Goal: Information Seeking & Learning: Learn about a topic

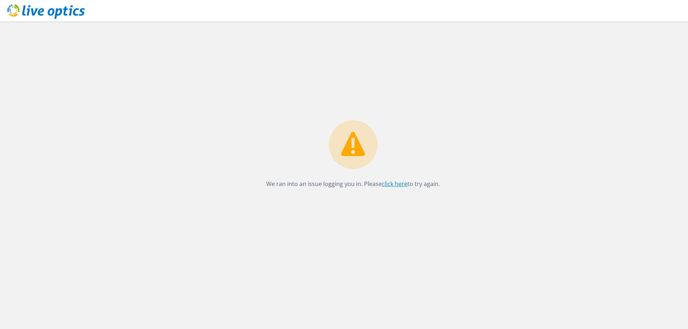
click at [396, 183] on link "click here" at bounding box center [395, 184] width 26 height 8
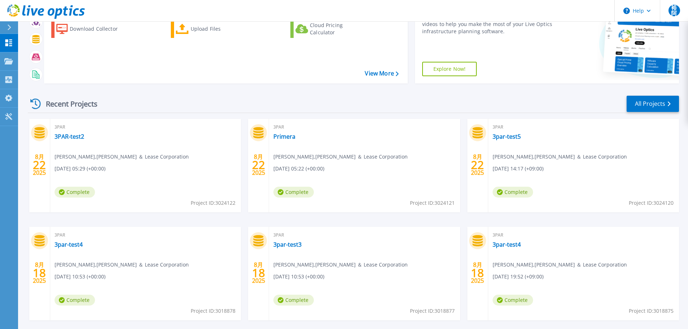
scroll to position [102, 0]
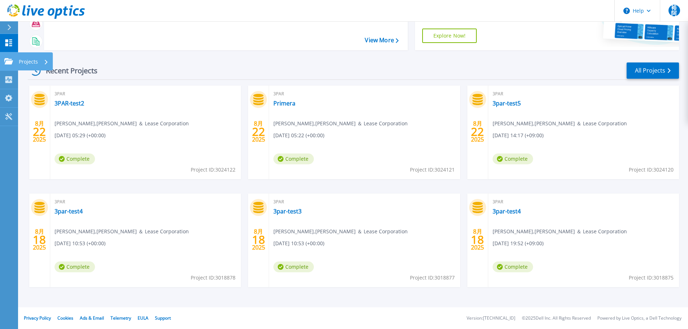
click at [9, 61] on icon at bounding box center [8, 61] width 9 height 6
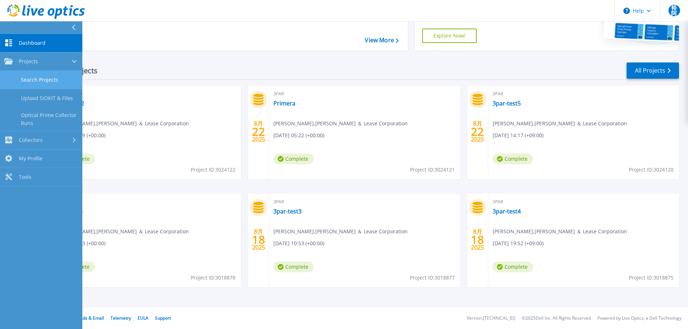
click at [43, 80] on link "Search Projects" at bounding box center [41, 80] width 82 height 18
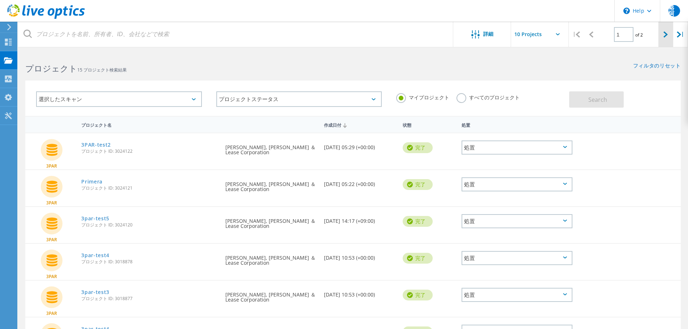
click at [665, 36] on icon at bounding box center [666, 34] width 4 height 6
type input "2"
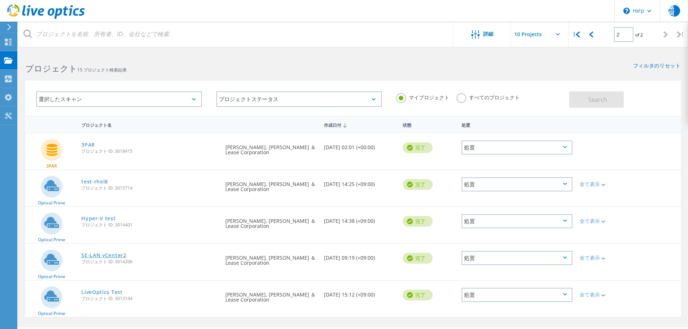
click at [96, 254] on link "SE-LAN vCenter2" at bounding box center [103, 255] width 45 height 5
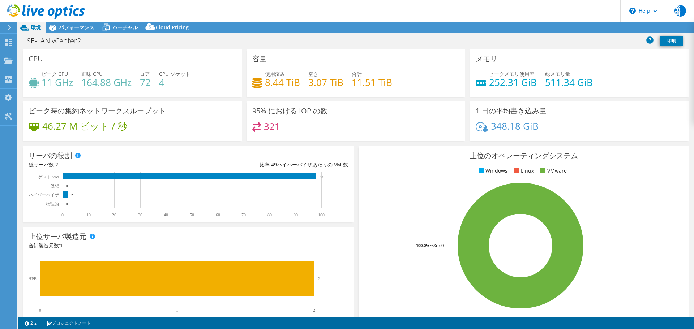
select select "Tokyo"
select select "JPY"
click at [76, 26] on span "パフォーマンス" at bounding box center [76, 27] width 35 height 7
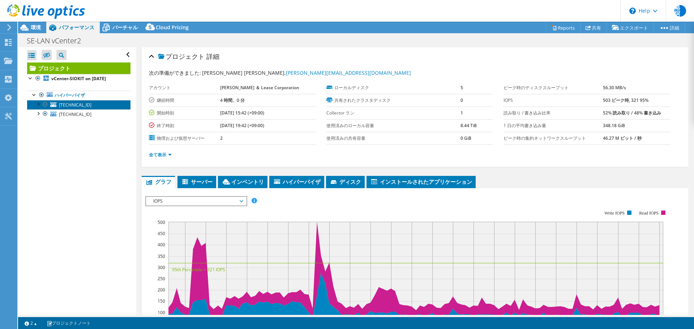
click at [70, 106] on span "[TECHNICAL_ID]" at bounding box center [75, 105] width 33 height 6
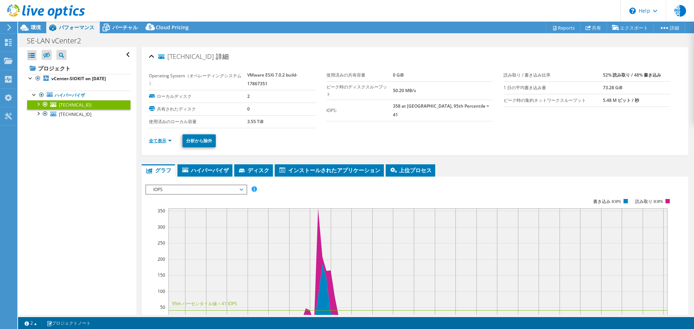
click at [160, 138] on link "全て表示" at bounding box center [160, 141] width 23 height 6
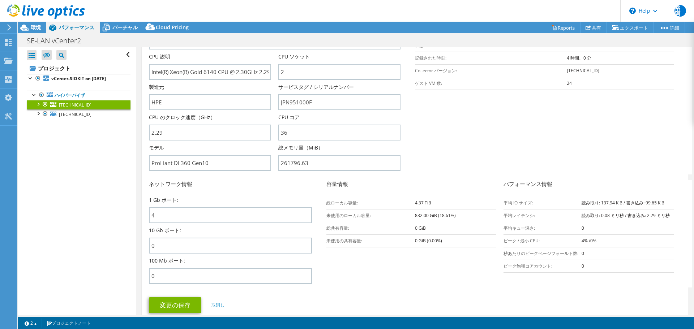
scroll to position [181, 0]
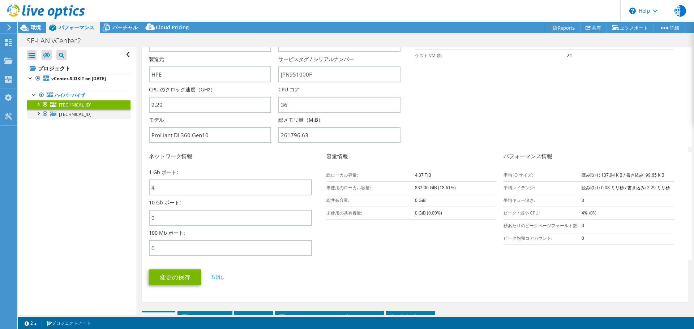
click at [39, 114] on div at bounding box center [37, 112] width 7 height 7
click at [37, 101] on div at bounding box center [37, 103] width 7 height 7
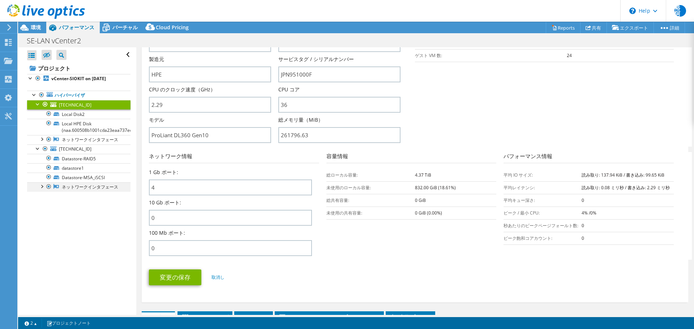
click at [41, 190] on div at bounding box center [41, 185] width 7 height 7
click at [74, 182] on link "Datastore-MSA_iSCSI" at bounding box center [78, 177] width 103 height 9
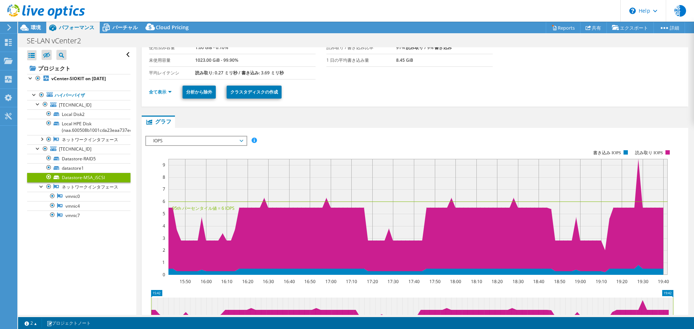
scroll to position [0, 0]
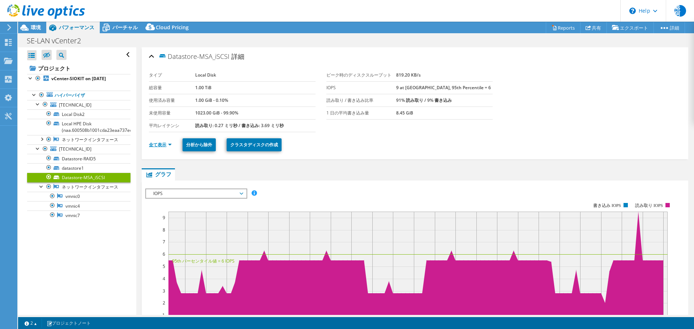
click at [162, 145] on link "全て表示" at bounding box center [160, 145] width 23 height 6
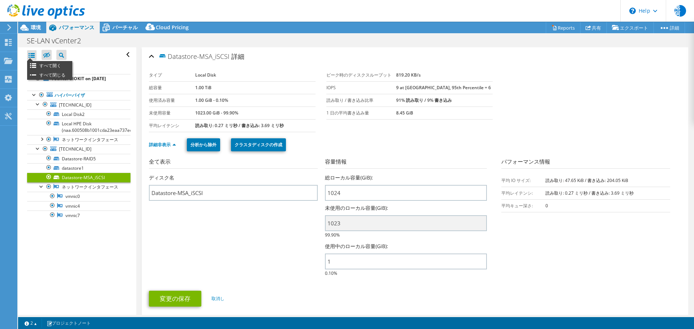
click at [34, 56] on div at bounding box center [31, 55] width 9 height 10
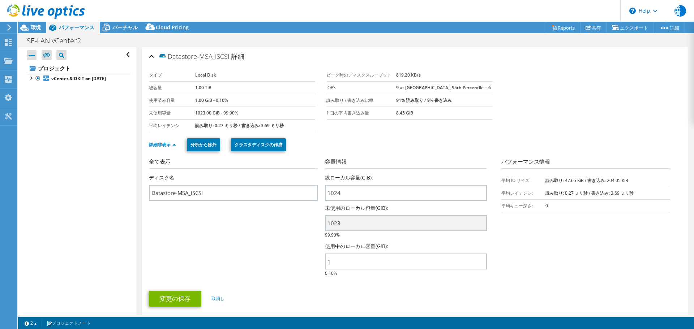
click at [34, 56] on div at bounding box center [31, 55] width 9 height 10
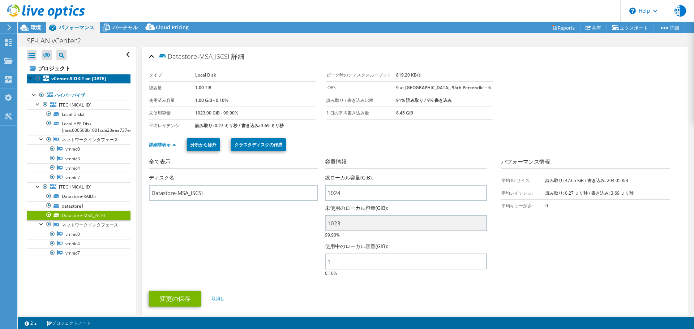
click at [84, 78] on b "vCenter-SIOKIT on [DATE]" at bounding box center [78, 79] width 55 height 6
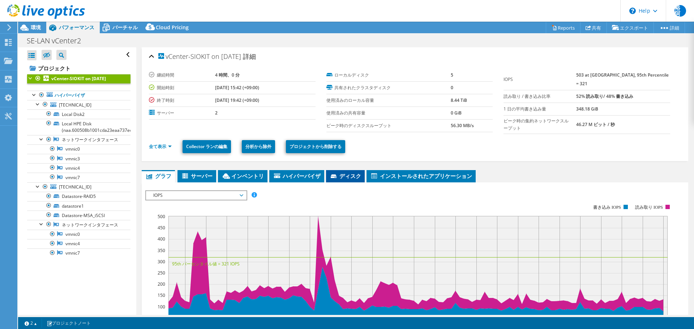
click at [345, 176] on span "ディスク" at bounding box center [345, 175] width 31 height 7
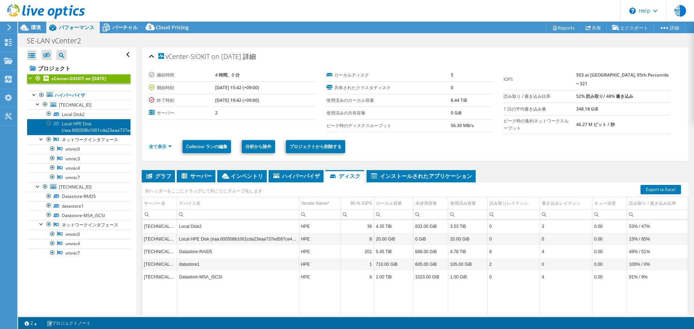
click at [91, 126] on link "Local HPE Disk (naa.600508b1001cda23eaa737ed597ce48d)" at bounding box center [78, 127] width 103 height 16
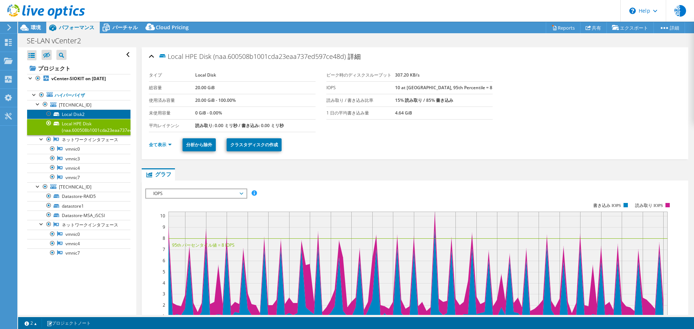
click at [80, 115] on link "Local Disk2" at bounding box center [78, 113] width 103 height 9
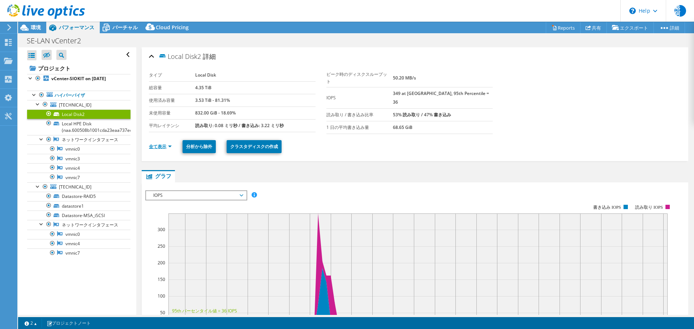
click at [162, 144] on link "全て表示" at bounding box center [160, 146] width 23 height 6
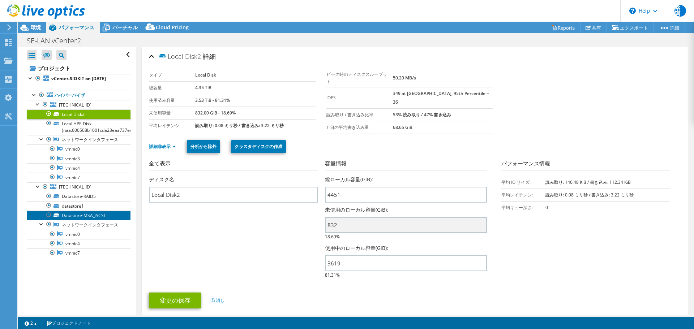
click at [82, 220] on link "Datastore-MSA_iSCSI" at bounding box center [78, 215] width 103 height 9
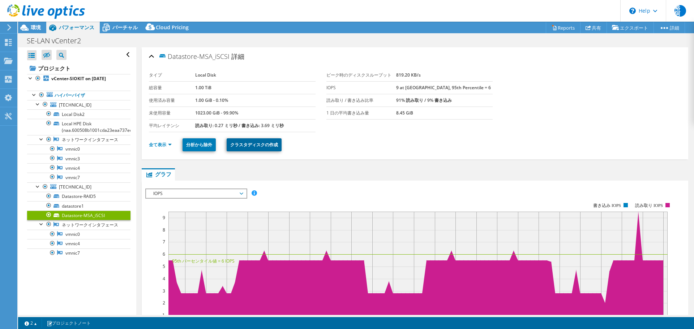
click at [270, 151] on link "クラスタディスクの作成" at bounding box center [254, 144] width 55 height 13
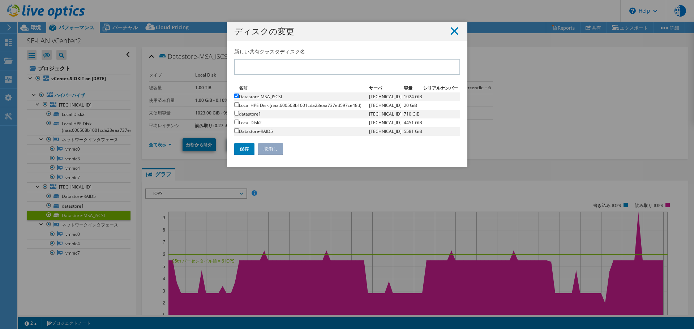
click at [451, 30] on line at bounding box center [454, 30] width 7 height 7
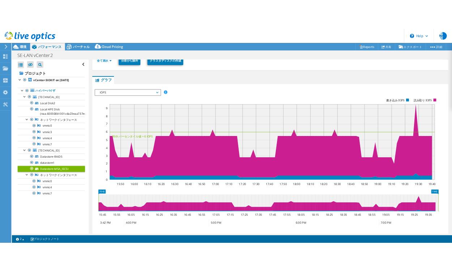
scroll to position [108, 0]
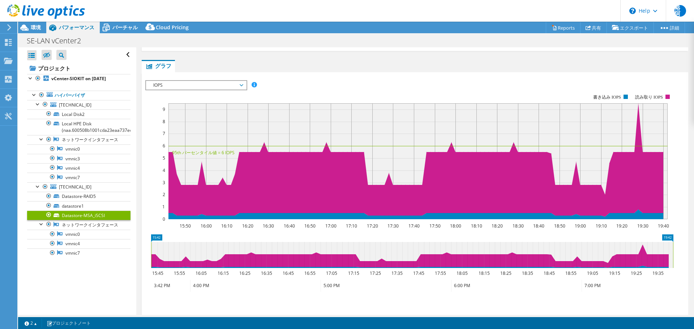
click at [245, 86] on span "IOPS" at bounding box center [196, 85] width 100 height 9
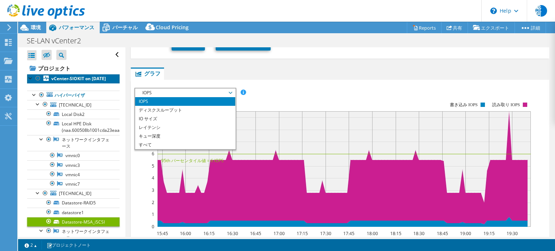
click at [73, 82] on link "vCenter-SIOKIT on [DATE]" at bounding box center [73, 78] width 93 height 9
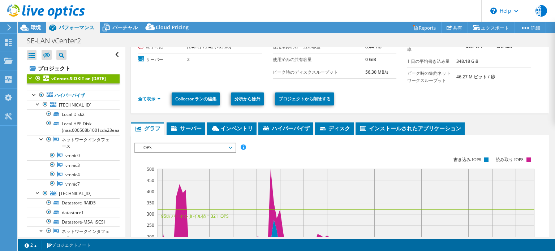
scroll to position [0, 0]
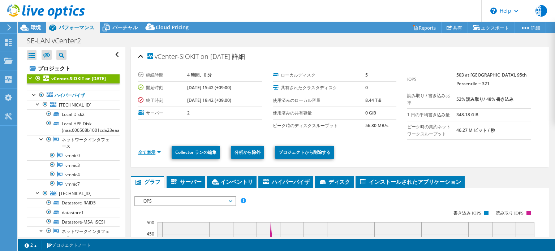
click at [148, 154] on link "全て表示" at bounding box center [149, 152] width 23 height 6
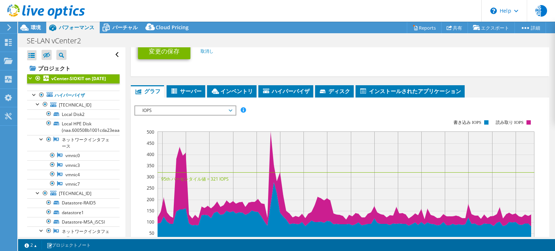
scroll to position [289, 0]
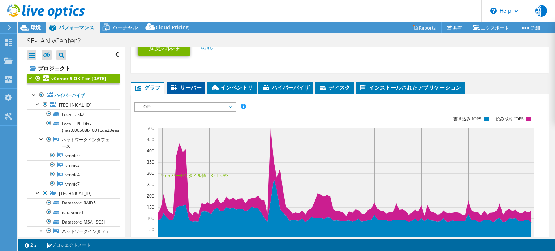
click at [185, 85] on span "サーバー" at bounding box center [185, 87] width 31 height 7
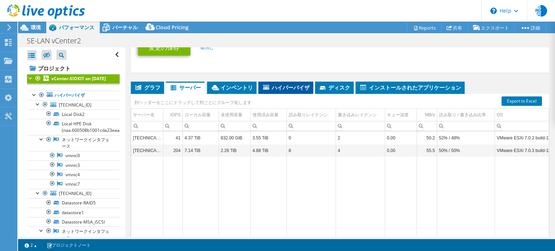
click at [283, 88] on span "ハイパーバイザ" at bounding box center [286, 87] width 48 height 7
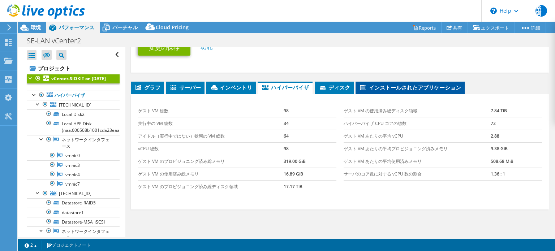
click at [396, 88] on span "インストールされたアプリケーション" at bounding box center [410, 87] width 102 height 7
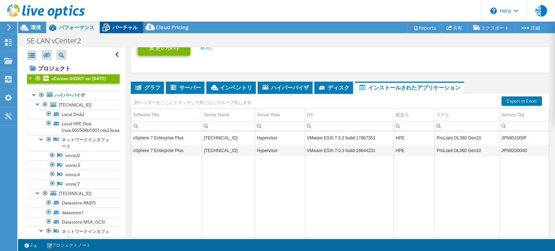
click at [123, 25] on span "バーチャル" at bounding box center [124, 27] width 25 height 7
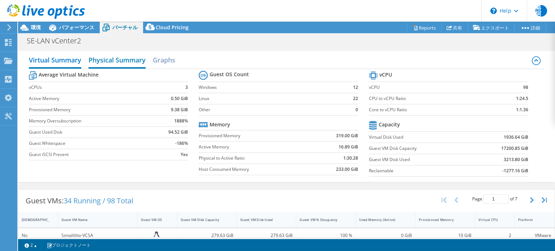
click at [137, 60] on h2 "Physical Summary" at bounding box center [117, 61] width 57 height 16
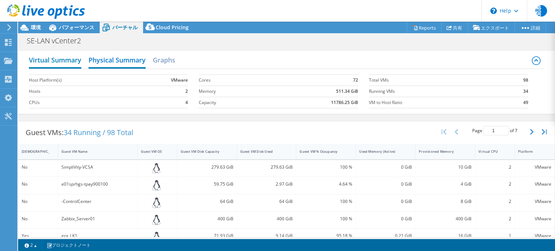
click at [70, 60] on h2 "Virtual Summary" at bounding box center [55, 61] width 52 height 16
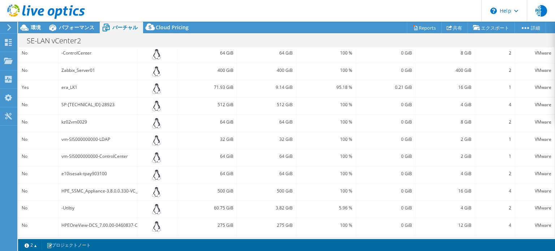
scroll to position [251, 0]
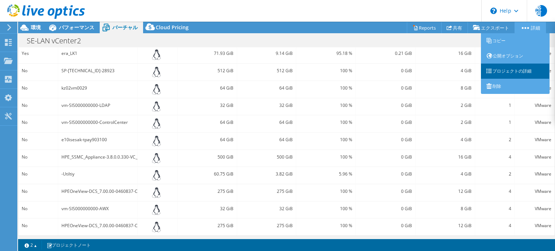
click at [508, 69] on link "プロジェクトの詳細" at bounding box center [515, 71] width 69 height 15
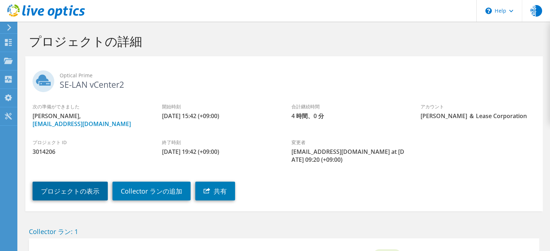
click at [82, 189] on link "プロジェクトの表示" at bounding box center [70, 191] width 75 height 19
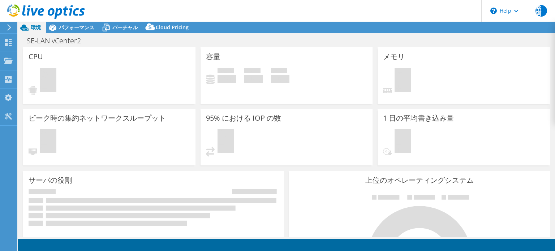
select select "[GEOGRAPHIC_DATA]"
select select "JPY"
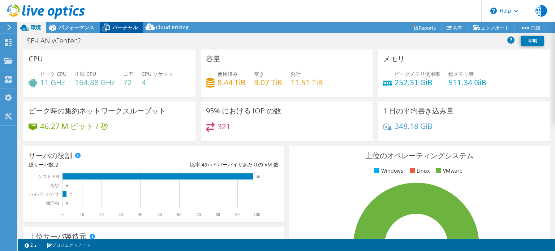
click at [127, 28] on span "バーチャル" at bounding box center [124, 27] width 25 height 7
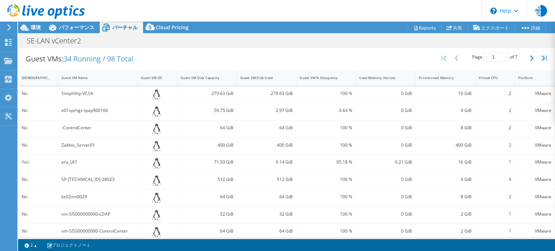
scroll to position [145, 0]
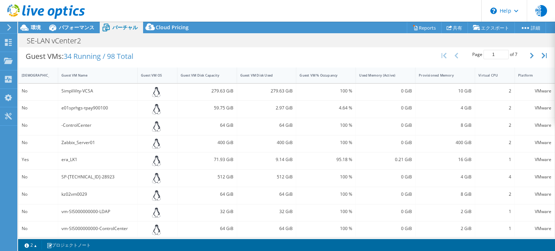
click at [326, 53] on div "Guest VMs: 34 Running / 98 Total Page 1 of 7 5 rows 10 rows 20 rows 25 rows 50 …" at bounding box center [286, 56] width 536 height 22
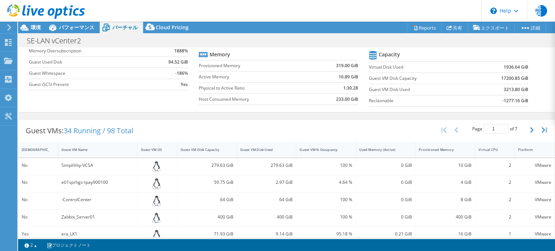
scroll to position [0, 0]
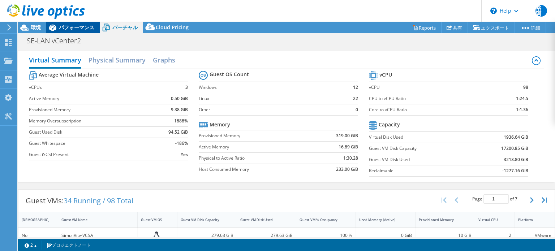
click at [86, 30] on span "パフォーマンス" at bounding box center [76, 27] width 35 height 7
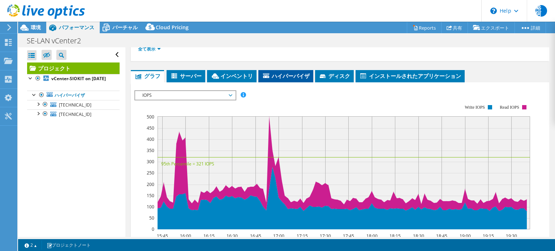
scroll to position [108, 0]
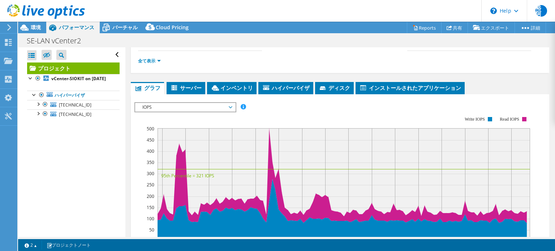
click at [315, 109] on rect at bounding box center [332, 179] width 396 height 145
click at [228, 104] on span "IOPS" at bounding box center [185, 107] width 93 height 9
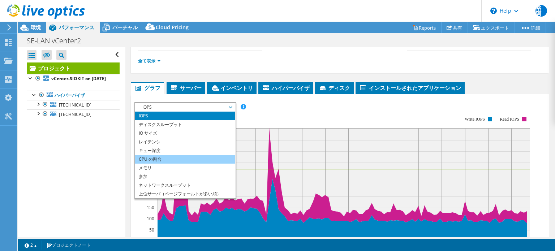
click at [180, 157] on li "CPU の割合" at bounding box center [185, 159] width 100 height 9
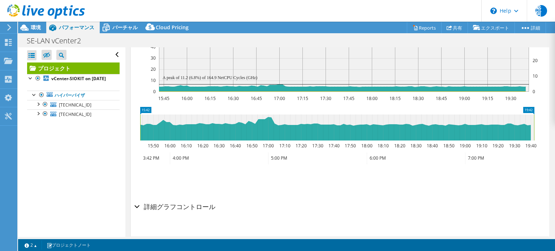
scroll to position [274, 0]
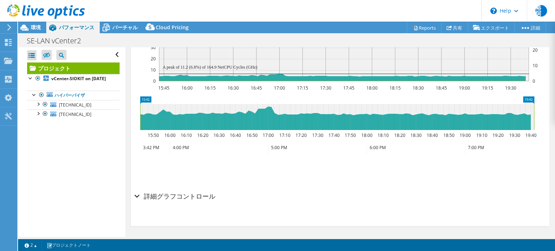
click at [140, 193] on h2 "詳細グラフコントロール" at bounding box center [174, 196] width 81 height 14
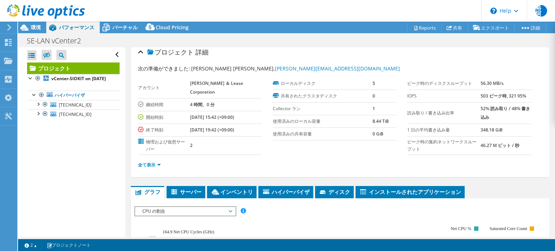
scroll to position [0, 0]
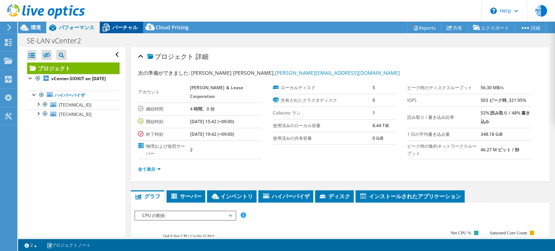
click at [126, 27] on span "バーチャル" at bounding box center [124, 27] width 25 height 7
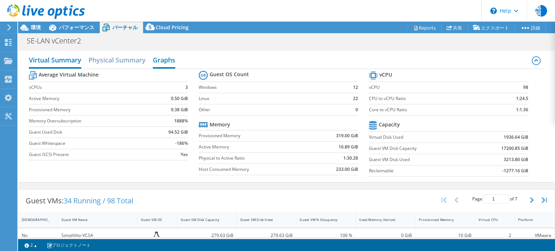
click at [163, 60] on h2 "Graphs" at bounding box center [164, 61] width 22 height 16
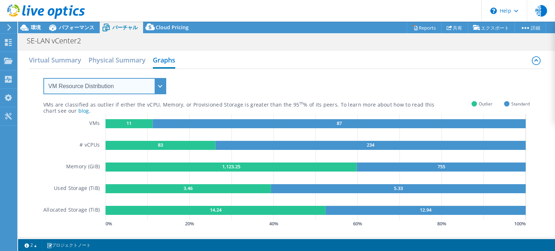
click at [153, 84] on select "VM Resource Distribution Provisioning Contrast Over Provisioning" at bounding box center [104, 86] width 123 height 16
click at [43, 78] on select "VM Resource Distribution Provisioning Contrast Over Provisioning" at bounding box center [104, 86] width 123 height 16
click at [145, 87] on select "VM Resource Distribution Provisioning Contrast Over Provisioning" at bounding box center [104, 86] width 123 height 16
select select "Provisioning Contrast"
click at [43, 78] on select "VM Resource Distribution Provisioning Contrast Over Provisioning" at bounding box center [104, 86] width 123 height 16
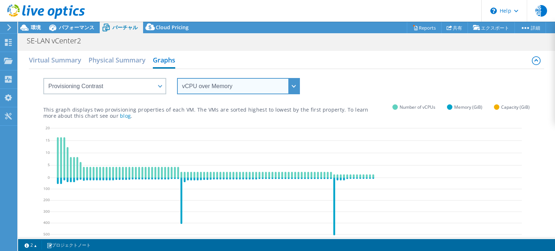
click at [222, 87] on select "vCPU over Memory vCPU over Capacity Memory over vCPU Memory over Capacity Capac…" at bounding box center [238, 86] width 123 height 16
select select "Capacity over vCPU"
click at [177, 78] on select "vCPU over Memory vCPU over Capacity Memory over vCPU Memory over Capacity Capac…" at bounding box center [238, 86] width 123 height 16
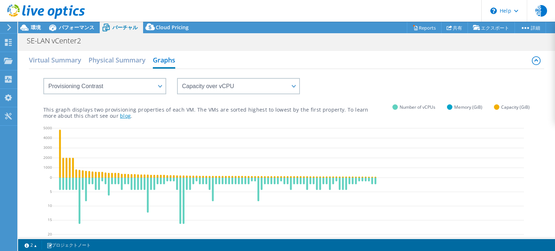
drag, startPoint x: 43, startPoint y: 109, endPoint x: 122, endPoint y: 115, distance: 78.6
click at [114, 113] on p "This graph displays two provisioning properties of each VM. The VMs are sorted …" at bounding box center [205, 113] width 325 height 12
drag, startPoint x: 133, startPoint y: 116, endPoint x: 81, endPoint y: 113, distance: 51.8
click at [81, 113] on p "This graph displays two provisioning properties of each VM. The VMs are sorted …" at bounding box center [205, 113] width 325 height 12
drag, startPoint x: 44, startPoint y: 108, endPoint x: 97, endPoint y: 111, distance: 52.5
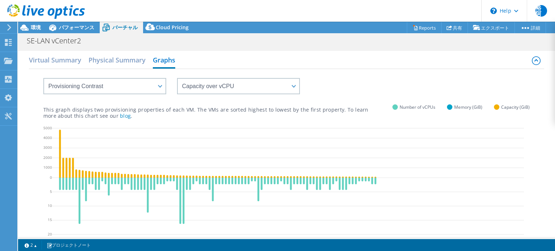
drag, startPoint x: 97, startPoint y: 111, endPoint x: 246, endPoint y: 125, distance: 149.6
click at [246, 125] on icon at bounding box center [288, 183] width 472 height 116
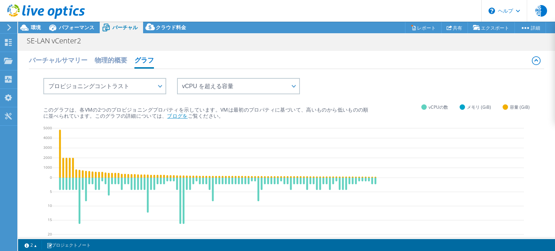
click at [178, 115] on font "ブログを" at bounding box center [177, 115] width 21 height 7
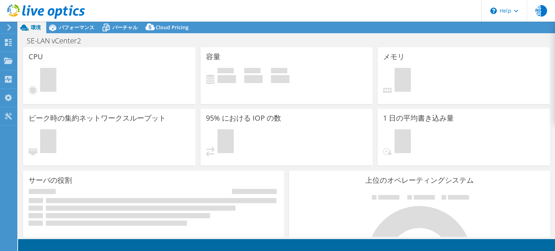
select select
select select "[GEOGRAPHIC_DATA]"
select select "JPY"
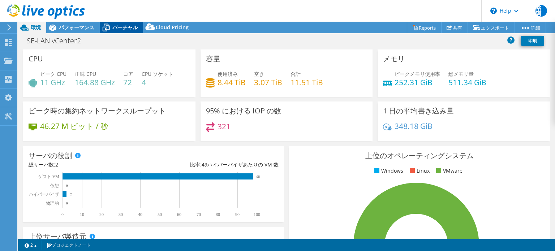
click at [117, 30] on span "バーチャル" at bounding box center [124, 27] width 25 height 7
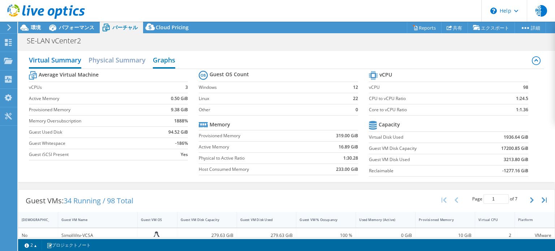
click at [167, 62] on h2 "Graphs" at bounding box center [164, 61] width 22 height 16
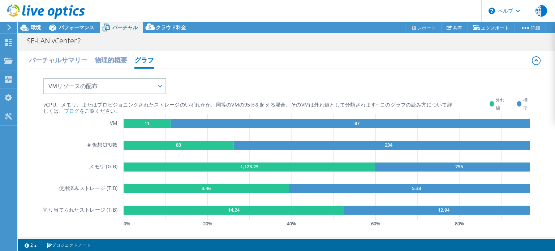
click at [359, 75] on div "vCPU、メモリ、またはプロビジョニングされたストレージのいずれかが、同等のVMの95%を超える場合、そのVMは外れ値として分類されます 。 このグラフの読み…" at bounding box center [286, 149] width 487 height 160
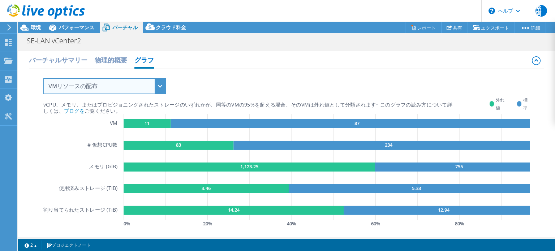
click at [143, 86] on select "VMリソースの配布 プロビジョニングコントラスト 過剰プロビジョニング" at bounding box center [104, 86] width 123 height 16
select select "Provisioning Contrast"
click at [43, 78] on select "VMリソースの配布 プロビジョニングコントラスト 過剰プロビジョニング" at bounding box center [104, 86] width 123 height 16
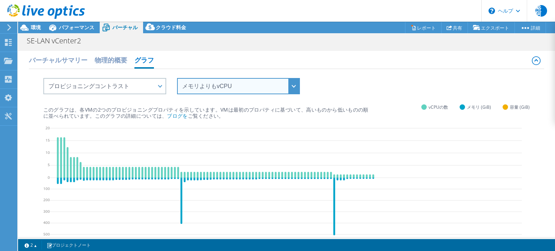
click at [250, 89] on select "メモリよりもvCPU vCPU の容量超過 vCPU よりもメモリ メモリ容量超過 vCPU を超える容量 メモリよりも容量" at bounding box center [238, 86] width 123 height 16
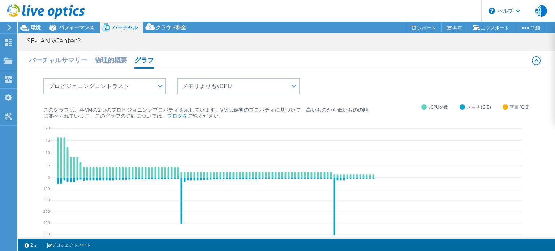
click at [345, 93] on div "メモリよりもvCPU vCPU の容量超過 vCPU よりもメモリ メモリ容量超過 vCPU を超える容量 メモリよりも容量" at bounding box center [286, 81] width 487 height 25
click at [72, 56] on font "バーチャルサマリー" at bounding box center [58, 60] width 59 height 9
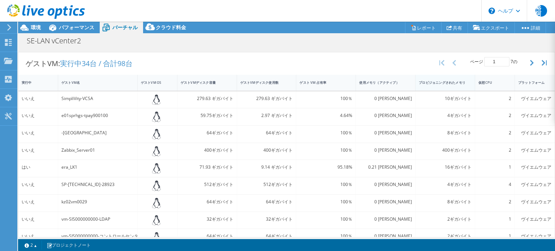
scroll to position [107, 0]
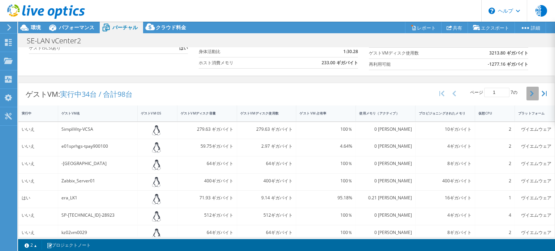
click at [530, 96] on icon "button" at bounding box center [532, 94] width 4 height 6
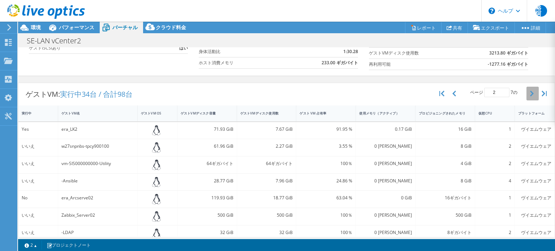
click at [530, 96] on icon "button" at bounding box center [532, 94] width 4 height 6
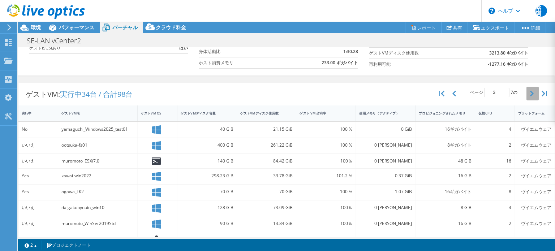
click at [530, 96] on icon "button" at bounding box center [532, 94] width 4 height 6
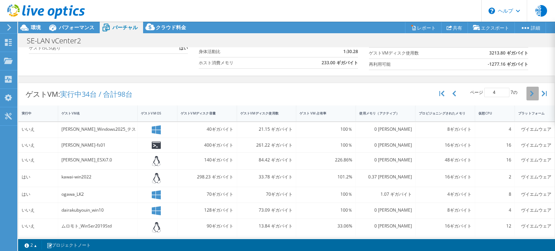
click at [530, 96] on icon "button" at bounding box center [532, 94] width 4 height 6
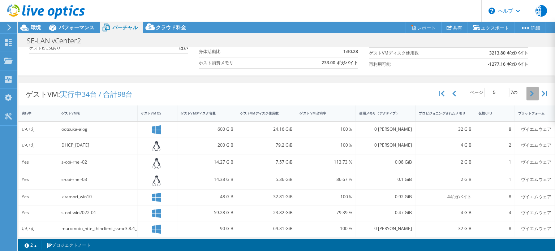
click at [530, 96] on icon "button" at bounding box center [532, 94] width 4 height 6
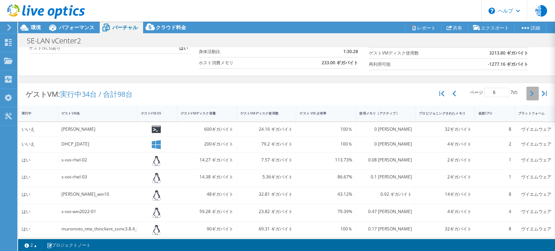
click at [530, 96] on icon "button" at bounding box center [532, 94] width 4 height 6
type input "7"
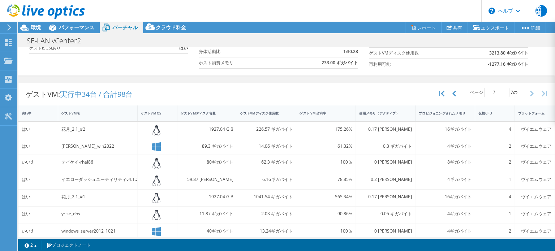
scroll to position [0, 0]
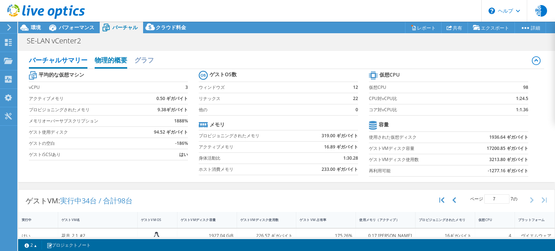
click at [120, 60] on font "物理的概要" at bounding box center [111, 60] width 33 height 9
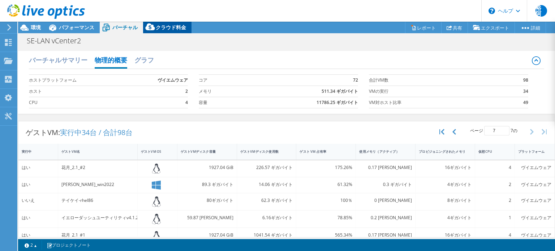
click at [175, 29] on font "クラウド料金" at bounding box center [171, 27] width 30 height 7
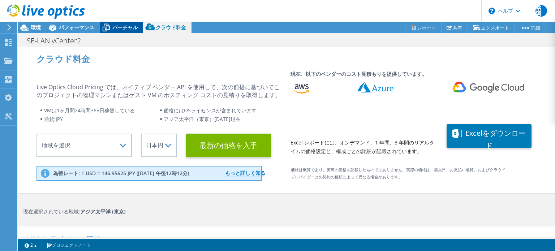
click at [115, 28] on font "バーチャル" at bounding box center [124, 27] width 25 height 7
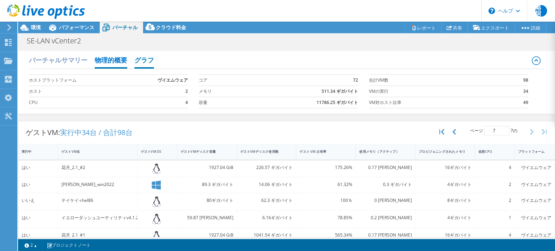
click at [142, 62] on font "グラフ" at bounding box center [144, 60] width 20 height 9
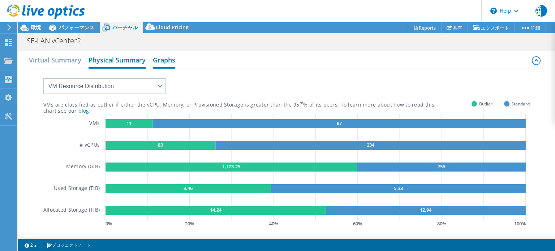
click at [109, 61] on h2 "Physical Summary" at bounding box center [117, 61] width 57 height 16
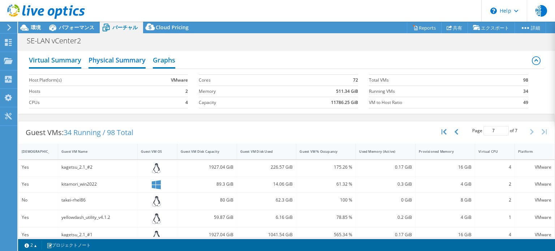
click at [70, 57] on h2 "Virtual Summary" at bounding box center [55, 61] width 52 height 16
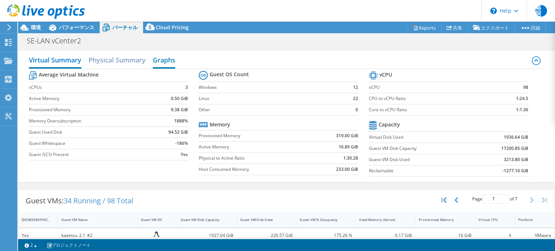
click at [82, 24] on div at bounding box center [42, 12] width 85 height 24
click at [82, 28] on span "パフォーマンス" at bounding box center [76, 27] width 35 height 7
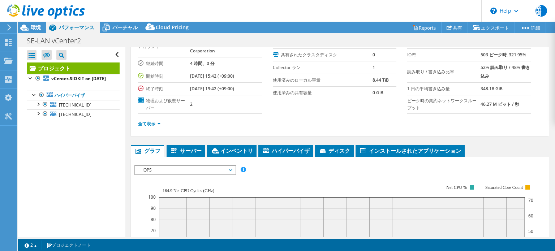
scroll to position [72, 0]
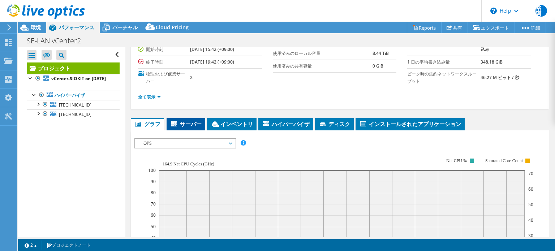
click at [188, 124] on span "サーバー" at bounding box center [185, 123] width 31 height 7
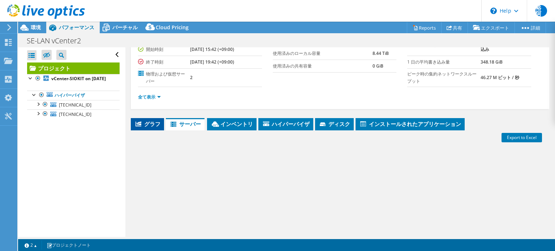
click at [151, 123] on span "グラフ" at bounding box center [147, 123] width 26 height 7
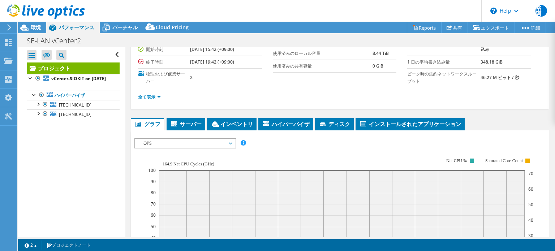
click at [167, 144] on span "IOPS" at bounding box center [185, 143] width 93 height 9
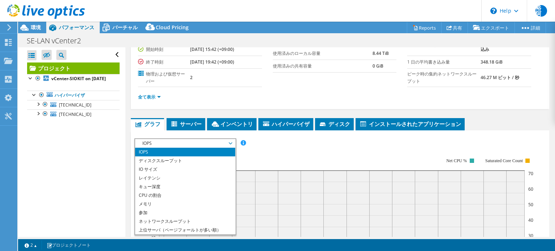
click at [288, 146] on div "IOPS ディスクスループット IO サイズ レイテンシ キュー深度 CPU の割合 メモリ ページフォールト 参加 ネットワークスループット 上位サーバ（ペ…" at bounding box center [339, 143] width 411 height 10
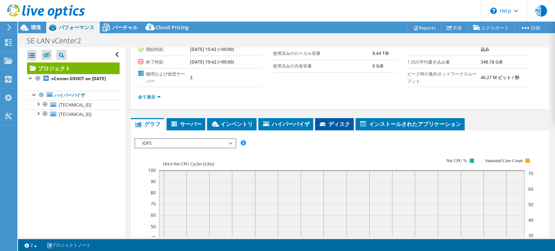
click at [329, 124] on span "ディスク" at bounding box center [334, 123] width 31 height 7
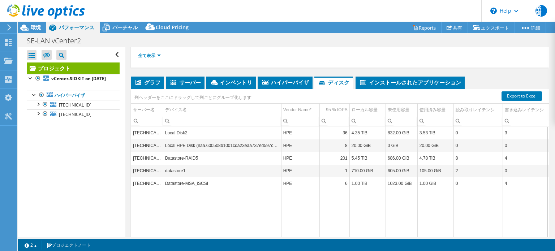
scroll to position [108, 0]
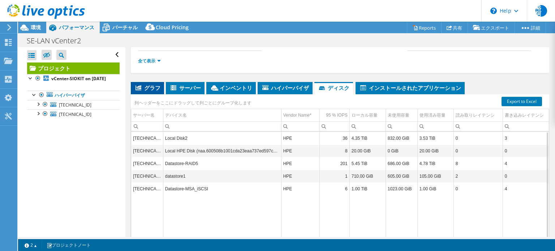
click at [155, 88] on span "グラフ" at bounding box center [147, 87] width 26 height 7
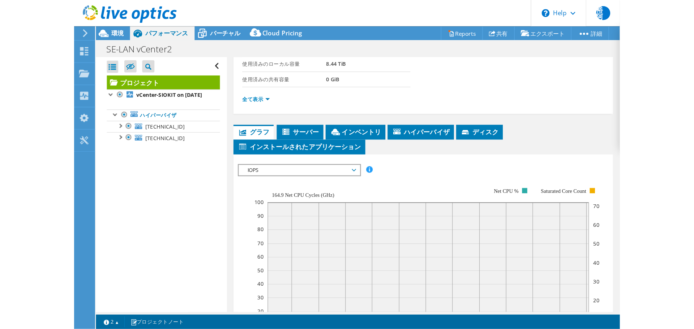
scroll to position [145, 0]
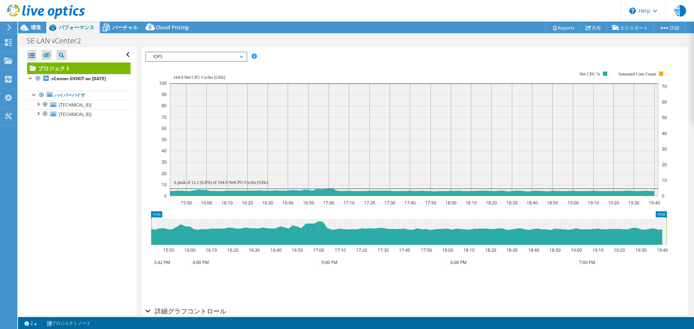
click at [228, 55] on span "IOPS" at bounding box center [196, 56] width 93 height 9
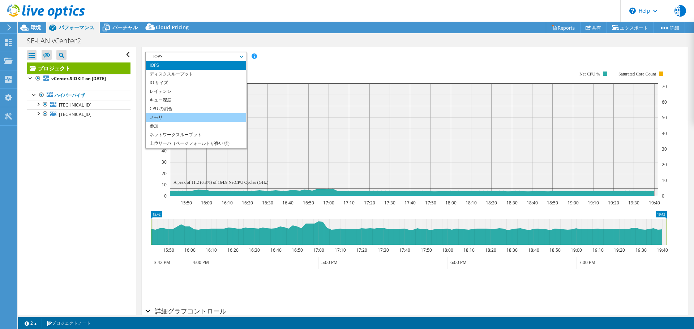
click at [186, 114] on li "メモリ" at bounding box center [196, 117] width 100 height 9
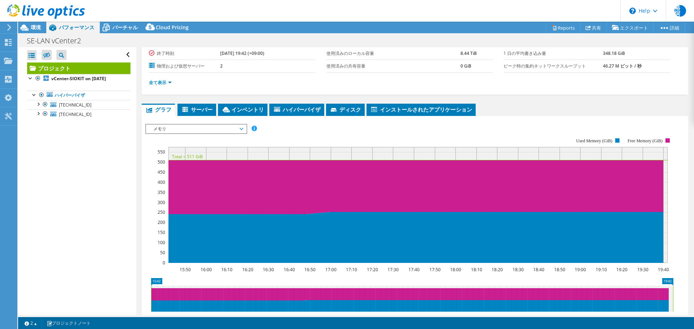
scroll to position [108, 0]
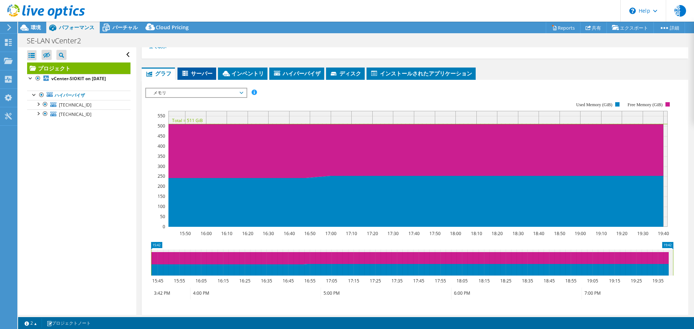
click at [194, 76] on span "サーバー" at bounding box center [196, 73] width 31 height 7
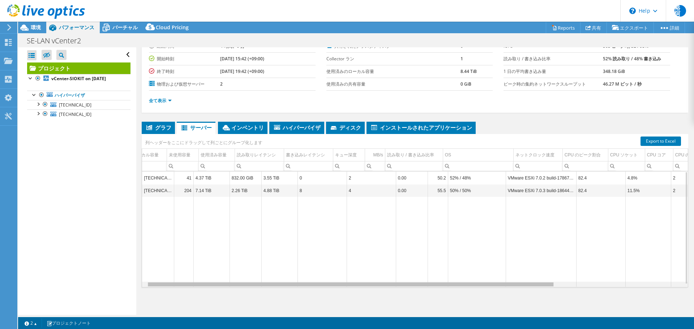
scroll to position [0, 0]
drag, startPoint x: 545, startPoint y: 285, endPoint x: 442, endPoint y: 295, distance: 104.1
click at [442, 251] on body "裕阿 エンドユーザー [PERSON_NAME] [PERSON_NAME] [PERSON_NAME][EMAIL_ADDRESS][DOMAIN_NAME…" at bounding box center [347, 164] width 694 height 329
click at [217, 251] on div "Data grid" at bounding box center [345, 285] width 405 height 4
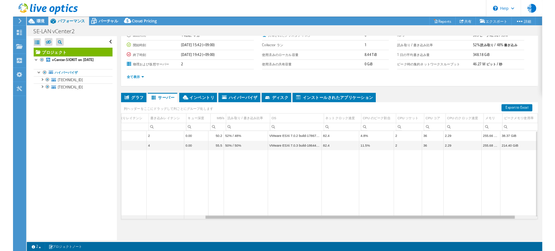
scroll to position [0, 177]
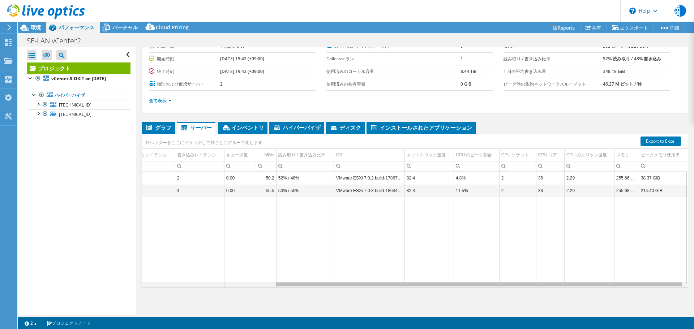
drag, startPoint x: 218, startPoint y: 284, endPoint x: 392, endPoint y: 285, distance: 174.5
click at [392, 251] on body "裕阿 エンドユーザー [PERSON_NAME] [PERSON_NAME] [PERSON_NAME][EMAIL_ADDRESS][DOMAIN_NAME…" at bounding box center [347, 164] width 694 height 329
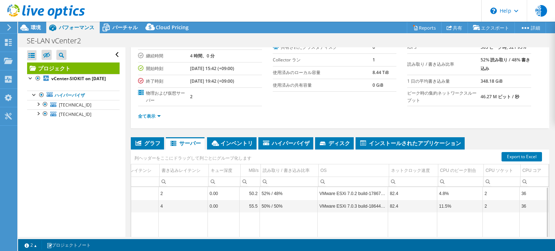
scroll to position [0, 176]
click at [328, 143] on span "ディスク" at bounding box center [334, 142] width 31 height 7
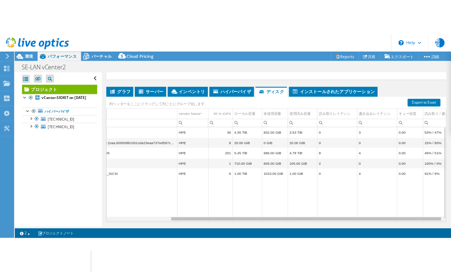
scroll to position [0, 0]
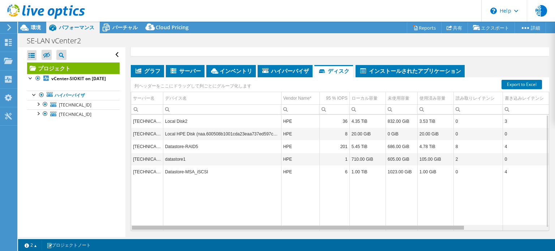
drag, startPoint x: 335, startPoint y: 226, endPoint x: 357, endPoint y: 223, distance: 22.0
click at [357, 223] on body "裕阿 エンドユーザー [PERSON_NAME] [PERSON_NAME] [PERSON_NAME][EMAIL_ADDRESS][DOMAIN_NAME…" at bounding box center [277, 125] width 555 height 251
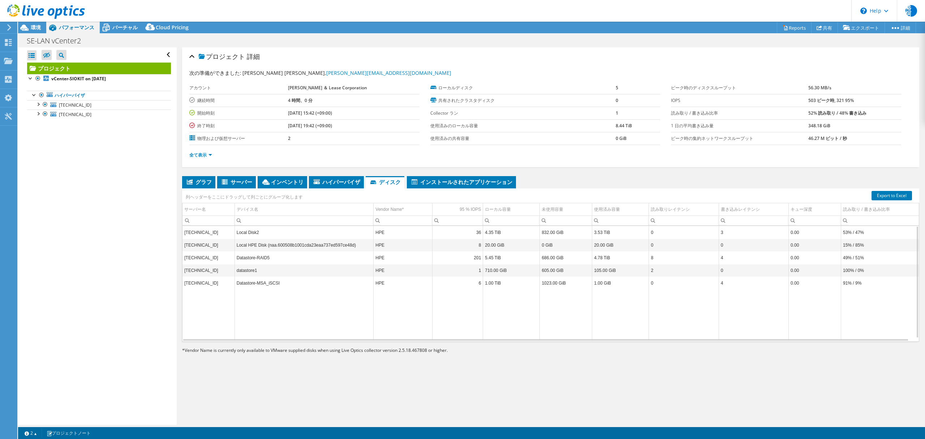
click at [97, 251] on div "すべて開く すべて閉じる 除外されたノードを非表示 プロジェクトツリーフィルタ" at bounding box center [97, 235] width 158 height 377
click at [30, 56] on div at bounding box center [31, 55] width 9 height 10
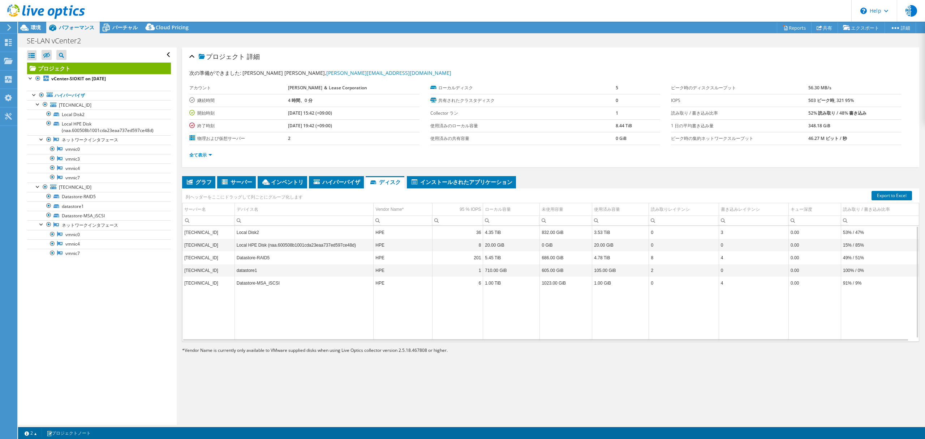
click at [119, 251] on div "すべて開く すべて閉じる 除外されたノードを非表示 プロジェクトツリーフィルタ" at bounding box center [97, 235] width 158 height 377
click at [87, 220] on link "Datastore-MSA_iSCSI" at bounding box center [99, 215] width 144 height 9
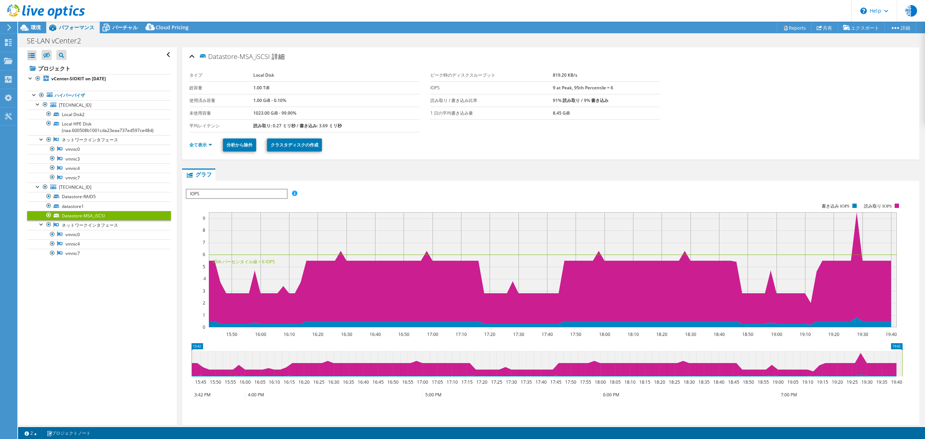
click at [219, 195] on span "IOPS" at bounding box center [236, 193] width 100 height 9
click at [205, 213] on li "ディスクスループット" at bounding box center [236, 211] width 100 height 9
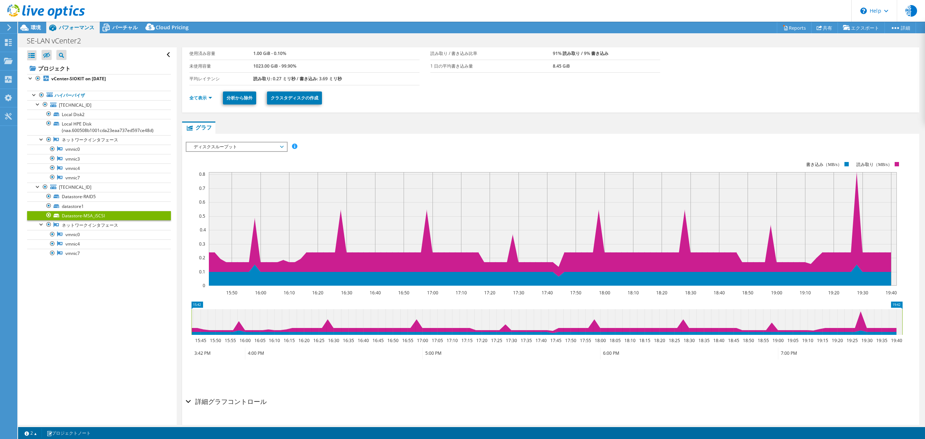
scroll to position [18, 0]
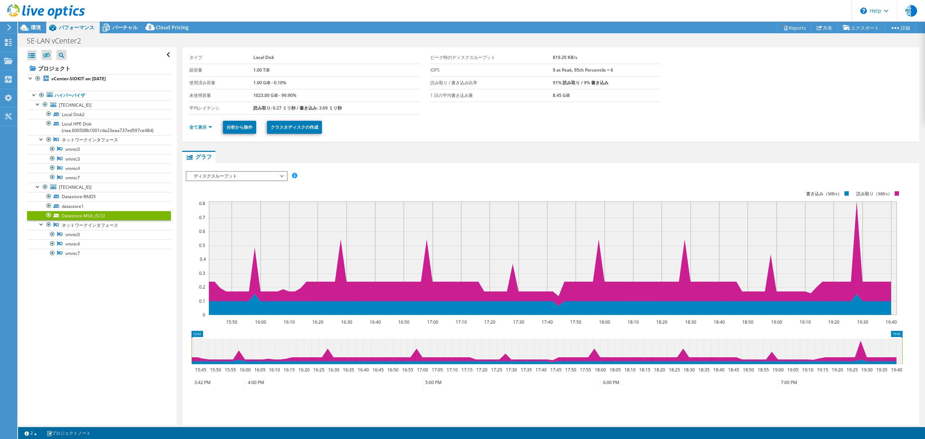
click at [380, 185] on rect at bounding box center [544, 253] width 717 height 145
click at [257, 177] on span "ディスクスループット" at bounding box center [236, 176] width 93 height 9
click at [241, 210] on li "レイテンシ" at bounding box center [236, 210] width 100 height 9
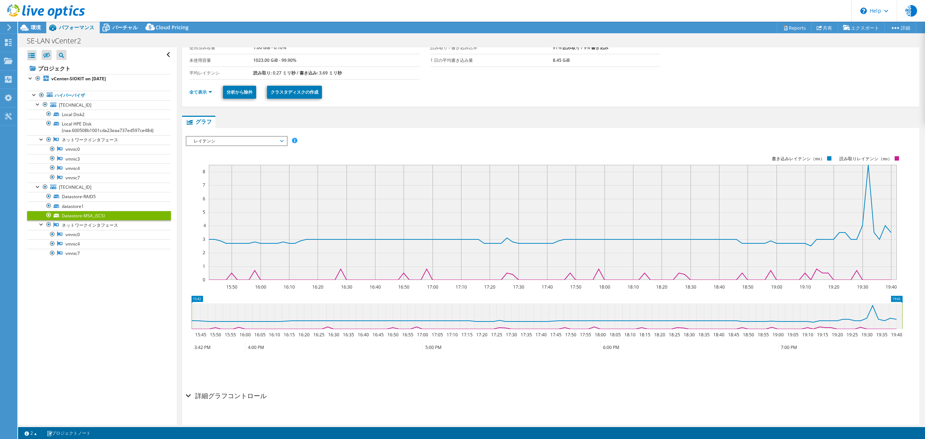
scroll to position [66, 0]
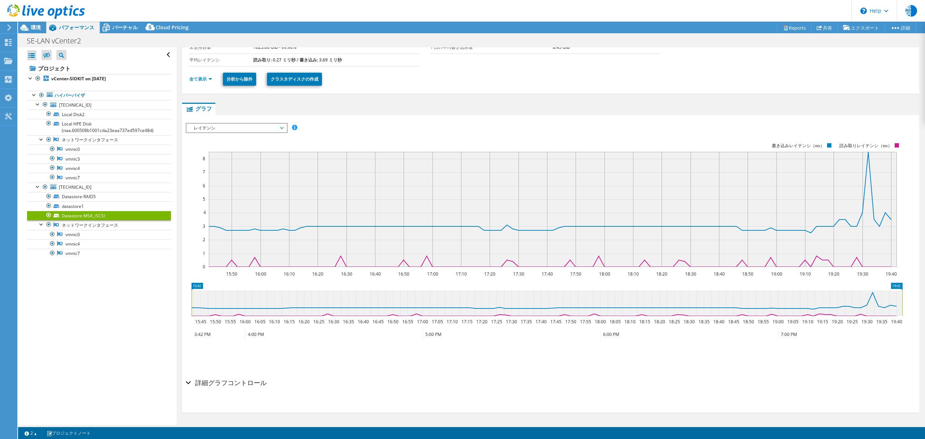
click at [251, 130] on span "レイテンシ" at bounding box center [236, 128] width 93 height 9
click at [229, 139] on li "IOPS" at bounding box center [236, 136] width 100 height 9
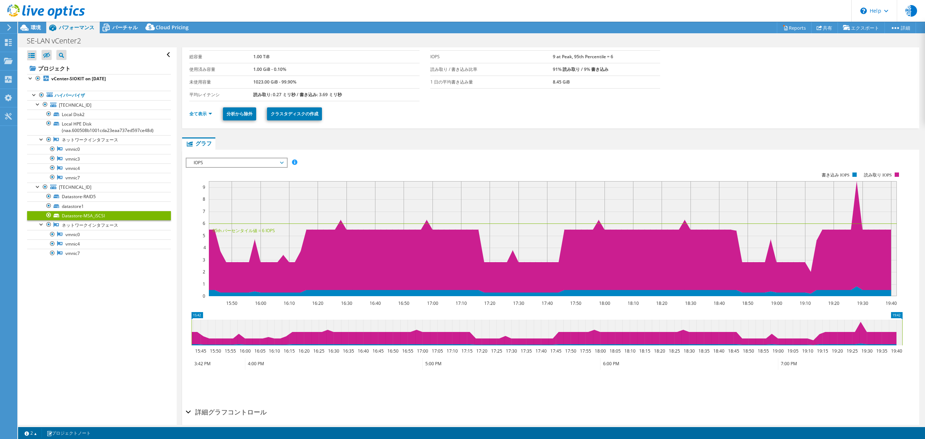
scroll to position [0, 0]
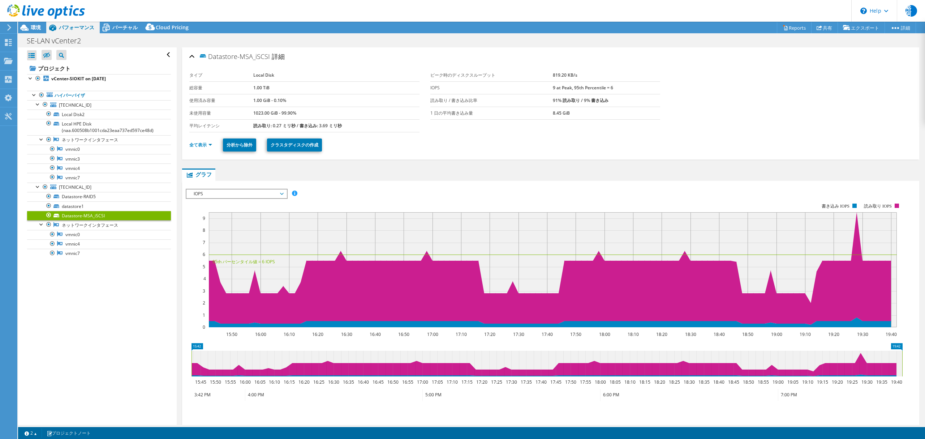
click at [236, 192] on span "IOPS" at bounding box center [236, 193] width 93 height 9
click at [223, 220] on li "IO サイズ" at bounding box center [236, 219] width 100 height 9
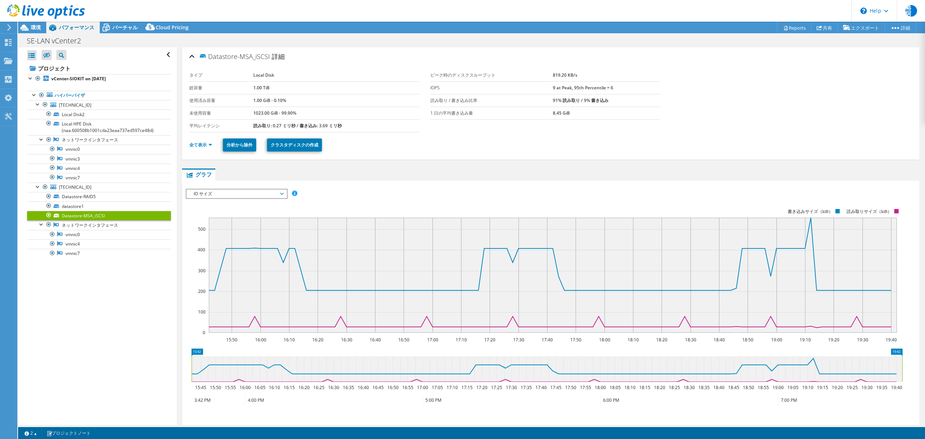
click at [277, 193] on span "IO サイズ" at bounding box center [236, 193] width 93 height 9
click at [246, 246] on li "すべて" at bounding box center [236, 245] width 100 height 9
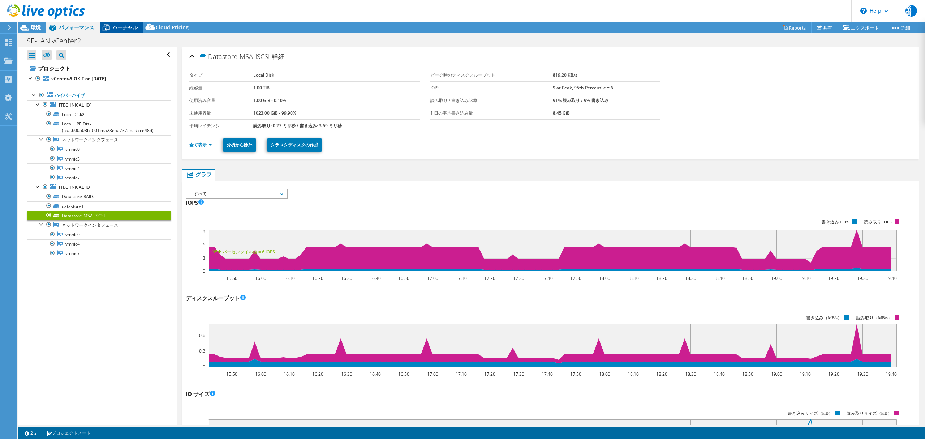
click at [125, 30] on span "バーチャル" at bounding box center [124, 27] width 25 height 7
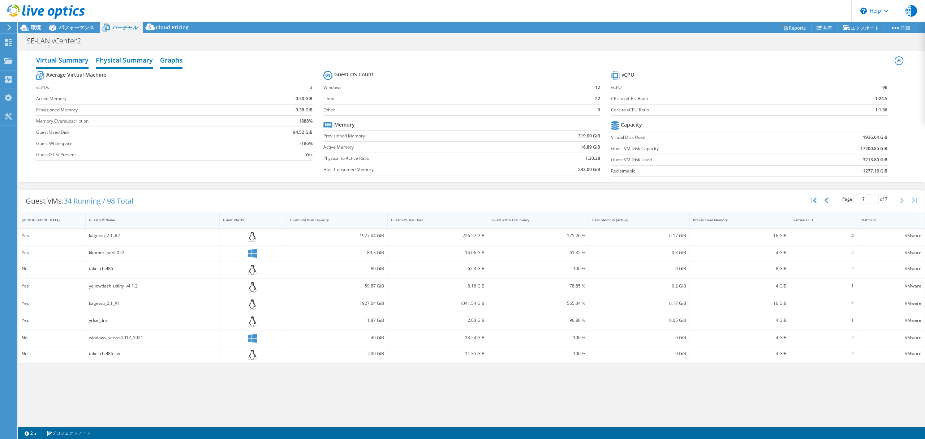
click at [132, 62] on h2 "Physical Summary" at bounding box center [124, 61] width 57 height 16
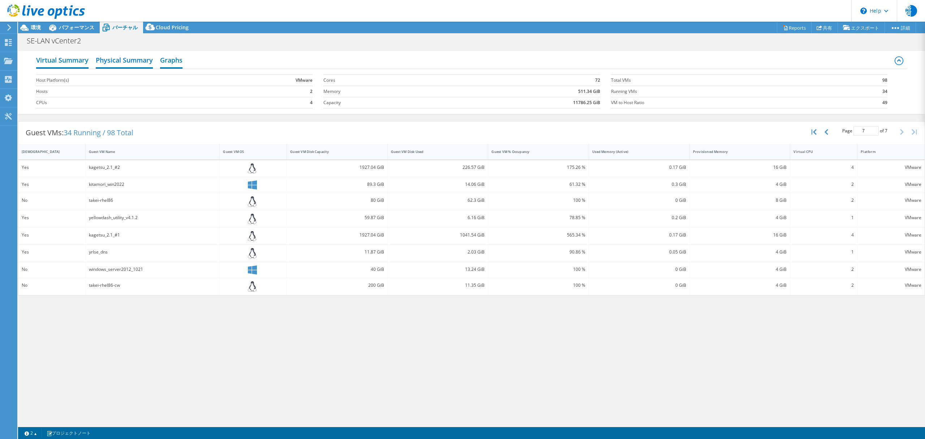
click at [59, 61] on h2 "Virtual Summary" at bounding box center [62, 61] width 52 height 16
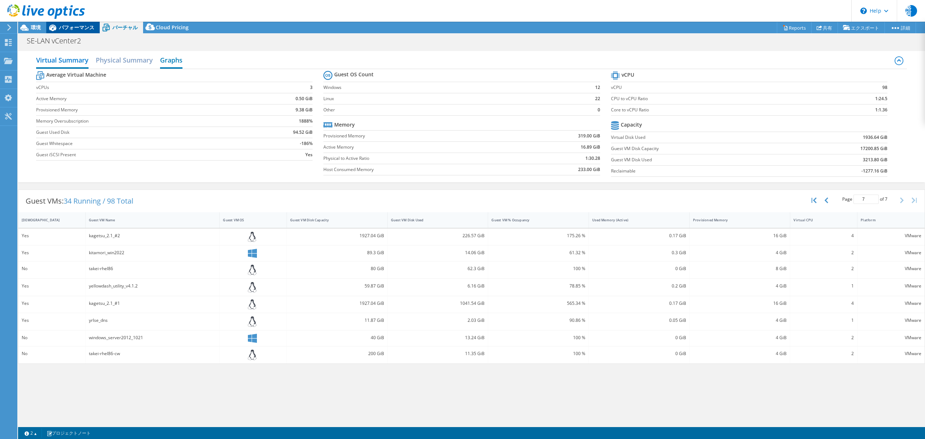
click at [69, 32] on div "パフォーマンス" at bounding box center [72, 28] width 53 height 12
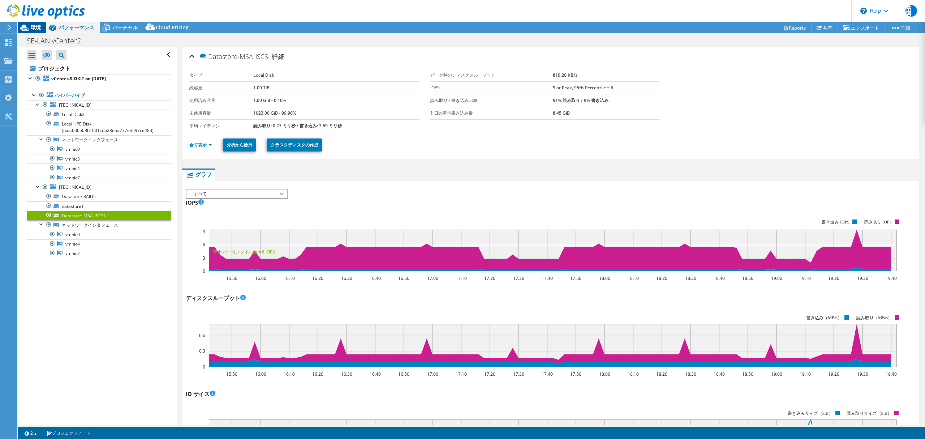
click at [39, 29] on span "環境" at bounding box center [36, 27] width 10 height 7
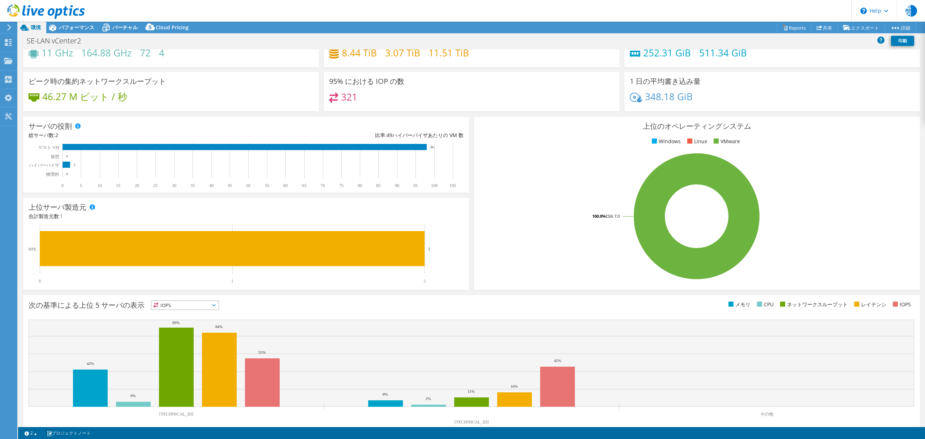
scroll to position [43, 0]
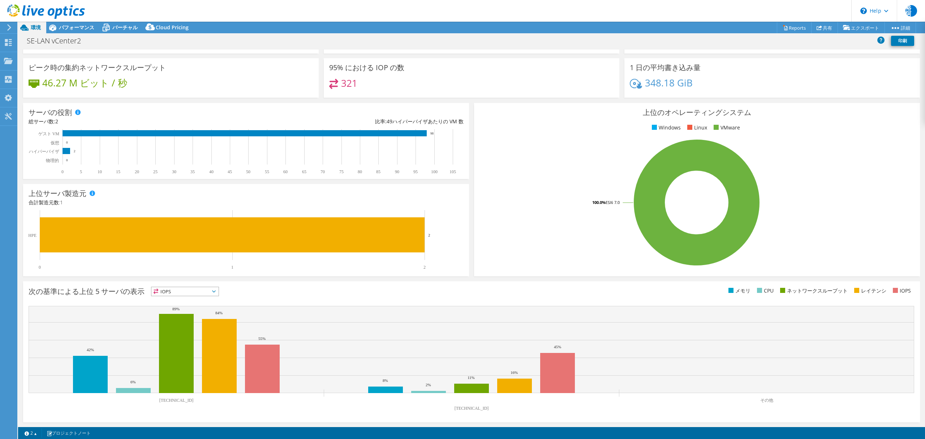
click at [213, 251] on icon at bounding box center [214, 291] width 4 height 2
click at [192, 251] on li "IOPS" at bounding box center [184, 301] width 67 height 10
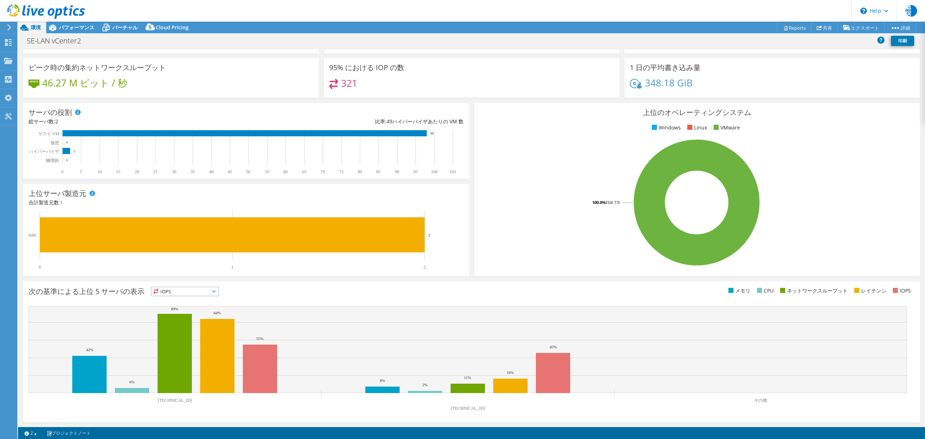
drag, startPoint x: 203, startPoint y: 294, endPoint x: 203, endPoint y: 298, distance: 4.0
click at [203, 251] on span "IOPS" at bounding box center [180, 291] width 58 height 9
click at [194, 251] on li "メモリ" at bounding box center [184, 311] width 67 height 10
click at [280, 251] on div "次の基準による上位 5 サーバの表示 メモリ IOPS" at bounding box center [250, 293] width 443 height 12
